Goal: Information Seeking & Learning: Check status

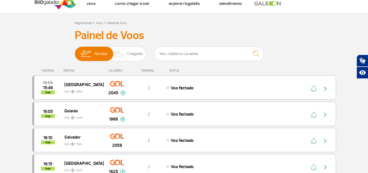
scroll to position [27, 0]
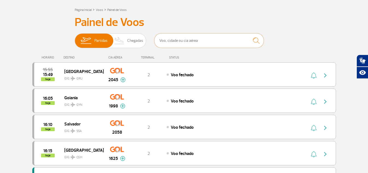
click at [174, 41] on input "text" at bounding box center [209, 40] width 110 height 15
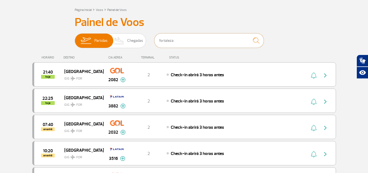
type input "fortaleza"
click at [257, 42] on img "submit" at bounding box center [257, 40] width 12 height 11
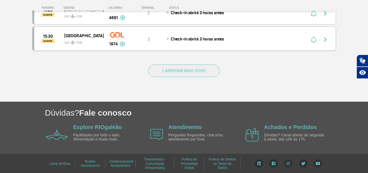
scroll to position [227, 0]
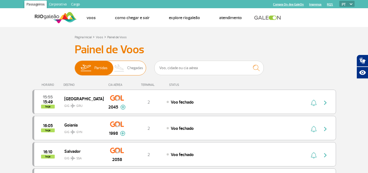
click at [131, 67] on span "Chegadas" at bounding box center [135, 68] width 16 height 14
click at [75, 65] on input "Partidas Chegadas" at bounding box center [75, 65] width 0 height 0
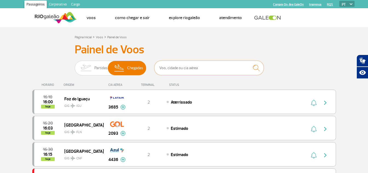
click at [170, 67] on input "text" at bounding box center [209, 68] width 110 height 15
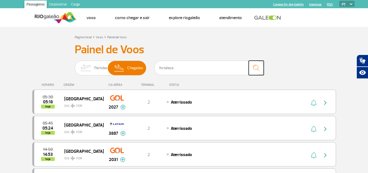
click at [258, 68] on img "submit" at bounding box center [257, 67] width 12 height 11
drag, startPoint x: 189, startPoint y: 70, endPoint x: 116, endPoint y: 70, distance: 72.6
click at [116, 70] on div "Partidas Chegadas fortaleza" at bounding box center [184, 69] width 219 height 16
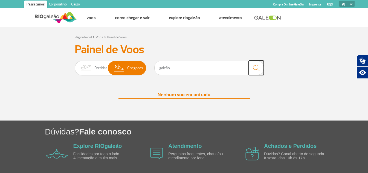
click at [255, 69] on img "submit" at bounding box center [257, 67] width 12 height 11
drag, startPoint x: 182, startPoint y: 71, endPoint x: 120, endPoint y: 72, distance: 62.4
click at [120, 72] on div "Partidas Chegadas galeão" at bounding box center [184, 69] width 219 height 16
type input "t"
type input "rio de janeiro"
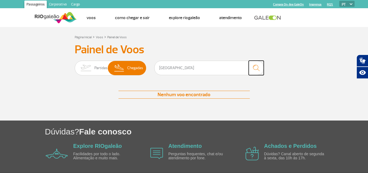
click at [255, 71] on img "submit" at bounding box center [257, 67] width 12 height 11
click at [167, 68] on input "rio de janeiro" at bounding box center [209, 68] width 110 height 15
click at [127, 69] on img at bounding box center [119, 68] width 16 height 14
click at [75, 65] on input "Partidas Chegadas" at bounding box center [75, 65] width 0 height 0
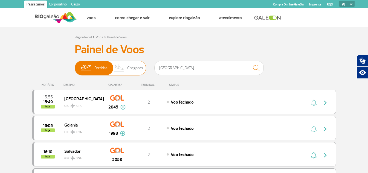
click at [125, 69] on img at bounding box center [119, 68] width 16 height 14
click at [75, 65] on input "Partidas Chegadas" at bounding box center [75, 65] width 0 height 0
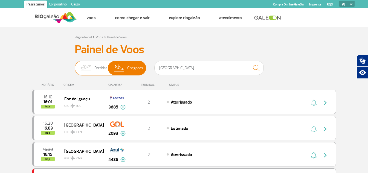
click at [90, 68] on img at bounding box center [85, 68] width 17 height 14
click at [75, 65] on input "Partidas Chegadas" at bounding box center [75, 65] width 0 height 0
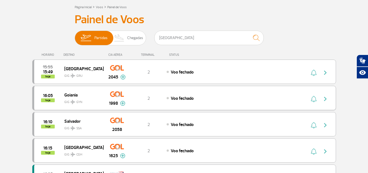
scroll to position [27, 0]
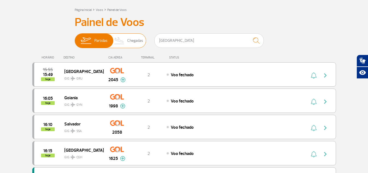
click at [123, 39] on img at bounding box center [119, 41] width 16 height 14
click at [75, 38] on input "Partidas Chegadas" at bounding box center [75, 38] width 0 height 0
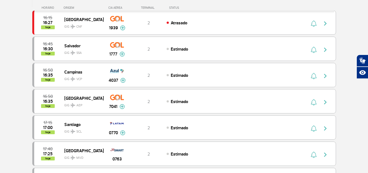
scroll to position [192, 0]
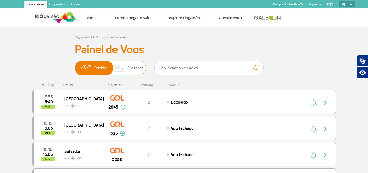
click at [123, 68] on img at bounding box center [119, 68] width 16 height 14
click at [75, 65] on input "Partidas Chegadas" at bounding box center [75, 65] width 0 height 0
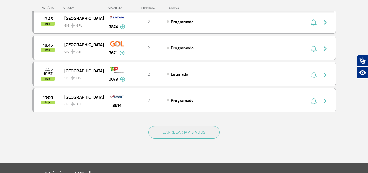
scroll to position [520, 0]
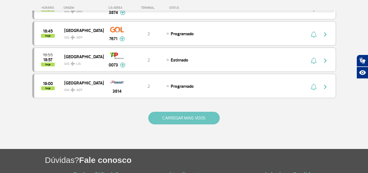
click at [175, 119] on button "CARREGAR MAIS VOOS" at bounding box center [183, 118] width 71 height 13
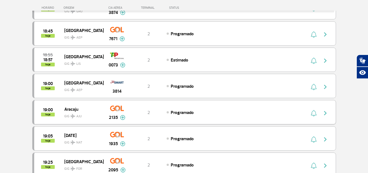
scroll to position [548, 0]
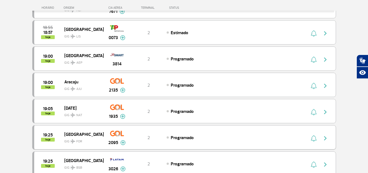
click at [123, 143] on img at bounding box center [123, 143] width 5 height 5
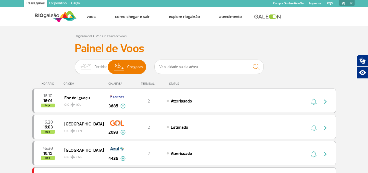
scroll to position [0, 0]
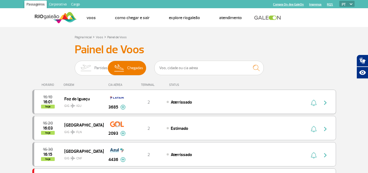
click at [124, 107] on img at bounding box center [123, 107] width 5 height 5
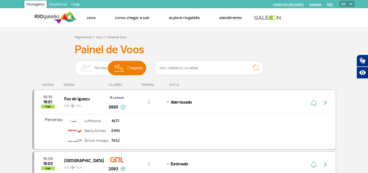
click at [124, 107] on img at bounding box center [123, 107] width 5 height 5
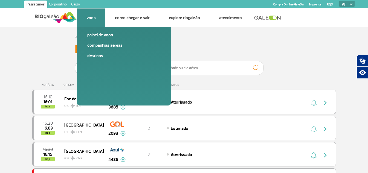
click at [92, 36] on link "Painel de voos" at bounding box center [123, 35] width 73 height 6
click at [93, 35] on link "Painel de voos" at bounding box center [123, 35] width 73 height 6
click at [103, 33] on link "Painel de voos" at bounding box center [123, 35] width 73 height 6
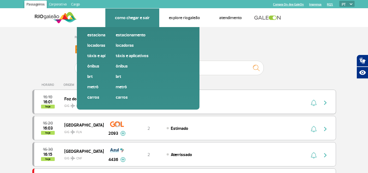
click at [135, 18] on link "Como chegar e sair" at bounding box center [132, 17] width 35 height 5
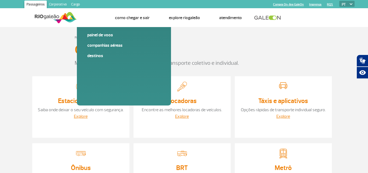
click at [45, 38] on div "Página inicial > Como chegar e sair" at bounding box center [184, 37] width 304 height 7
